Goal: Find specific page/section: Find specific page/section

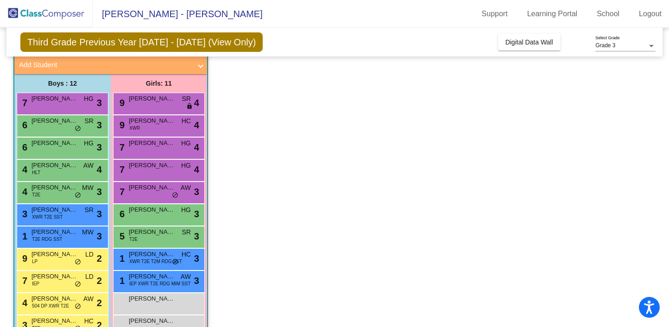
scroll to position [53, 0]
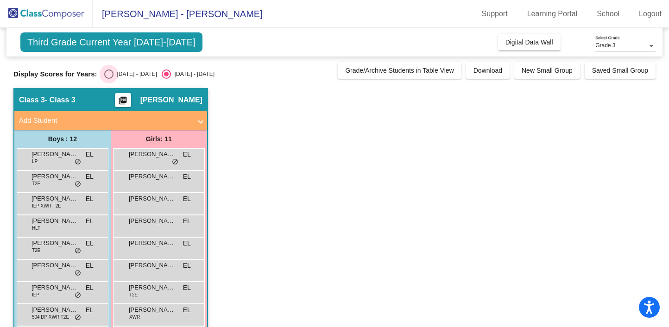
click at [115, 70] on div "[DATE] - [DATE]" at bounding box center [136, 74] width 44 height 8
click at [109, 79] on input "[DATE] - [DATE]" at bounding box center [108, 79] width 0 height 0
radio input "true"
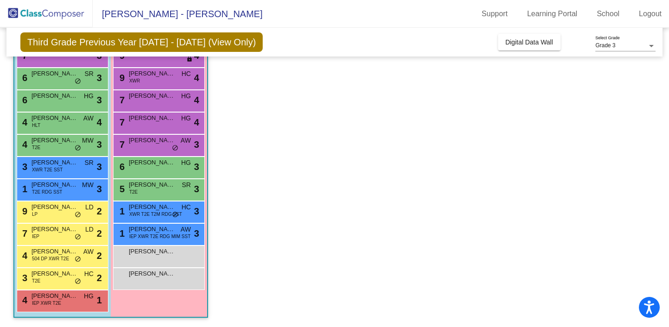
click at [223, 242] on app-classroom "Class 3 - Class 3 picture_as_pdf [PERSON_NAME] Add Student First Name Last Name…" at bounding box center [334, 156] width 642 height 342
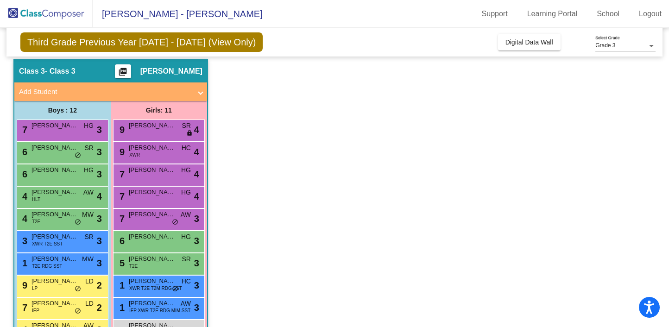
scroll to position [28, 0]
